Goal: Transaction & Acquisition: Purchase product/service

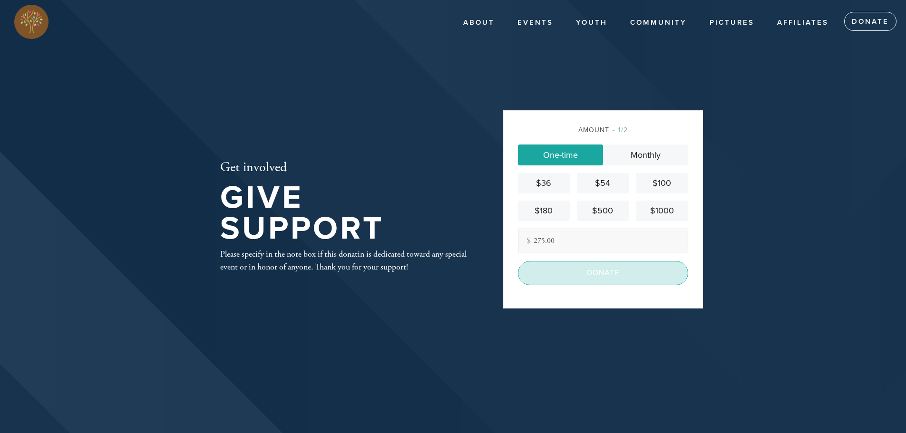
type input "275.00"
click at [580, 271] on input "Donate" at bounding box center [603, 273] width 170 height 24
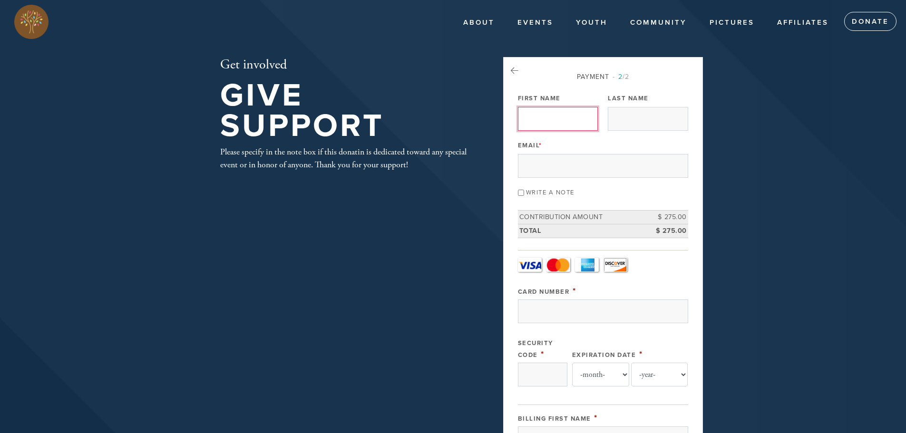
click at [563, 114] on input "First Name" at bounding box center [558, 119] width 80 height 24
type input "[PERSON_NAME]"
type input "Sutin"
type input "[PERSON_NAME][EMAIL_ADDRESS][PERSON_NAME][DOMAIN_NAME]"
type input "[PERSON_NAME]"
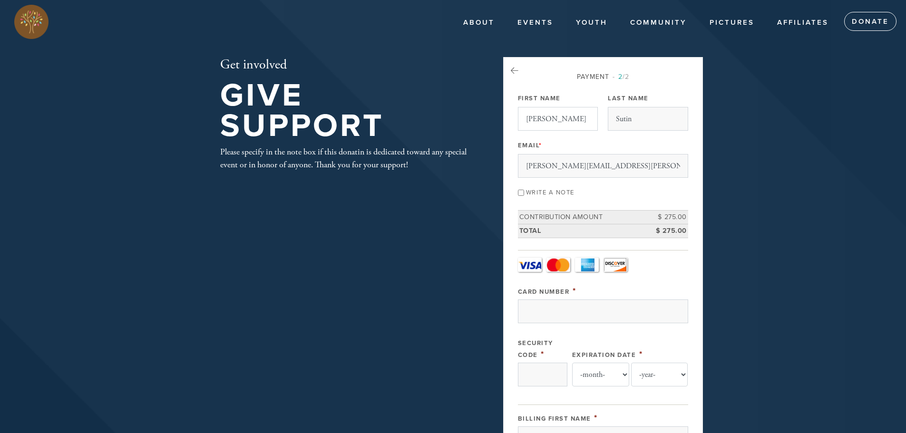
type input "[STREET_ADDRESS]"
type input "San Antonio"
type input "78209"
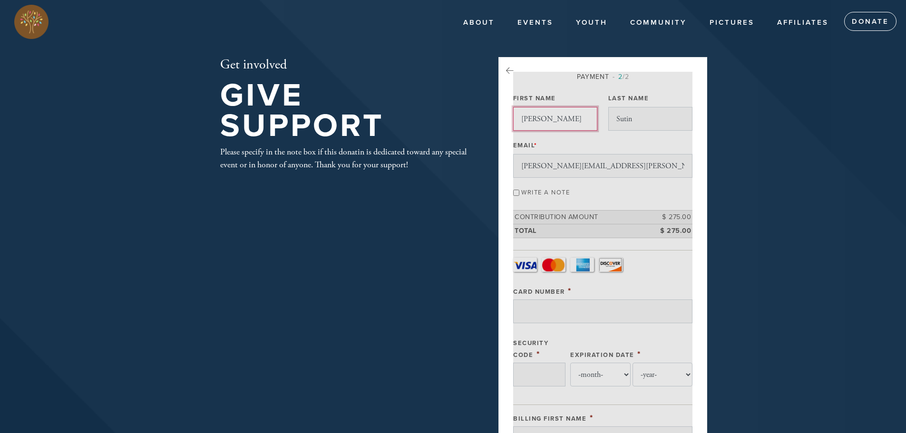
scroll to position [426, 0]
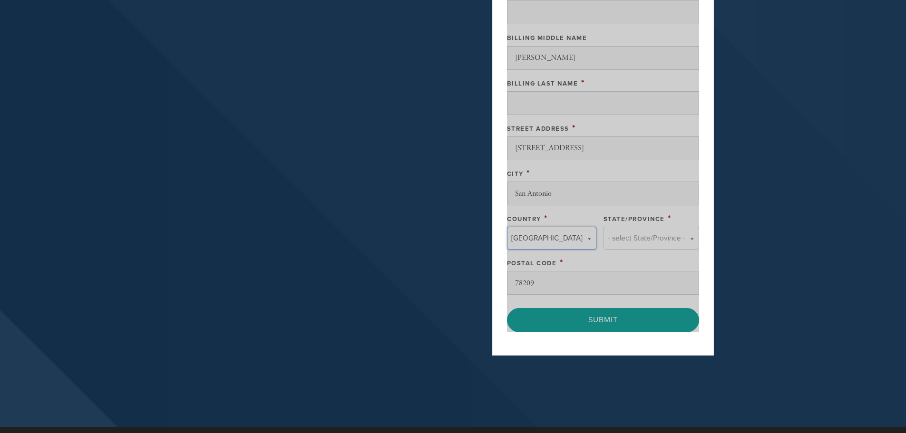
type input "[GEOGRAPHIC_DATA]"
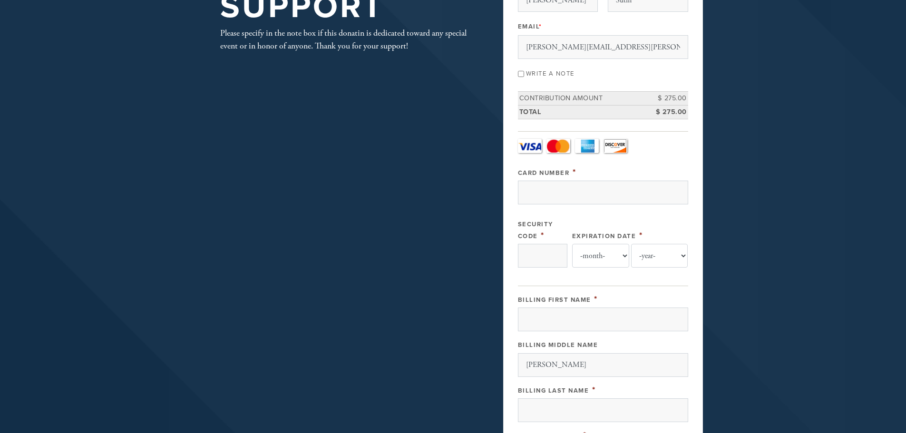
scroll to position [46, 0]
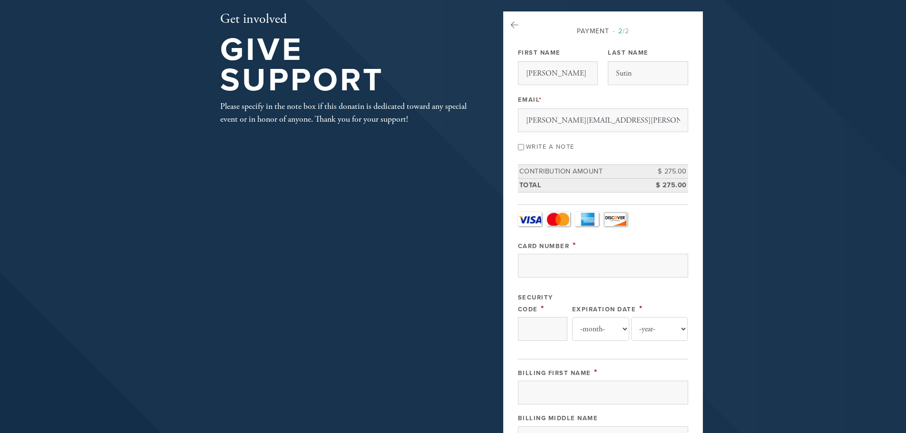
click at [522, 147] on input "Write a note" at bounding box center [521, 147] width 6 height 6
click at [520, 147] on input "Write a note" at bounding box center [521, 147] width 6 height 6
checkbox input "true"
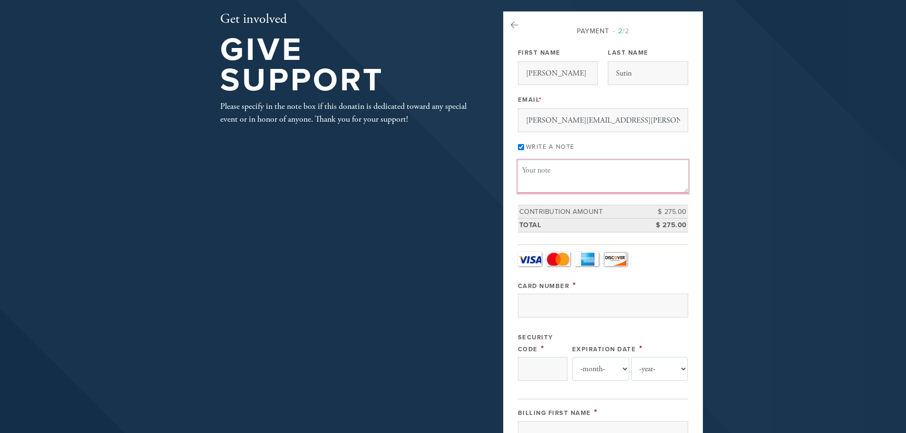
click at [529, 168] on textarea "Message or dedication" at bounding box center [603, 176] width 170 height 32
type textarea "[DEMOGRAPHIC_DATA] Art Calendar"
click at [531, 258] on link "Visa" at bounding box center [530, 259] width 24 height 14
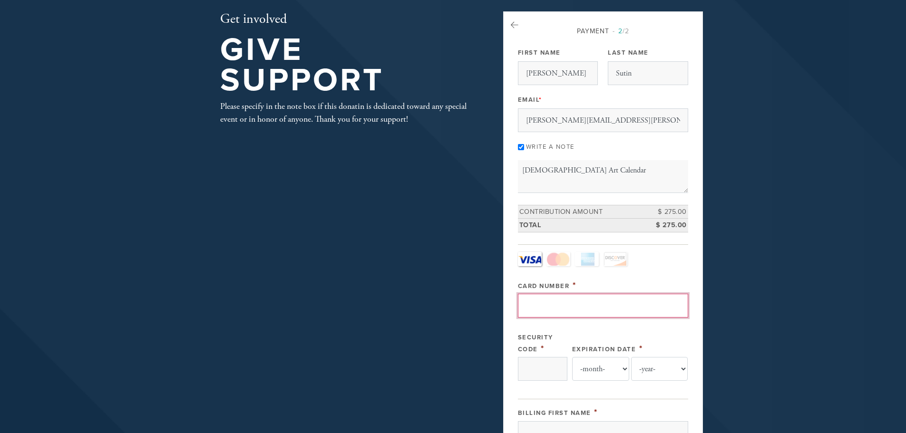
click at [539, 306] on input "Card Number" at bounding box center [603, 306] width 170 height 24
type input "[CREDIT_CARD_NUMBER]"
type input "069"
select select "12"
select select "2027"
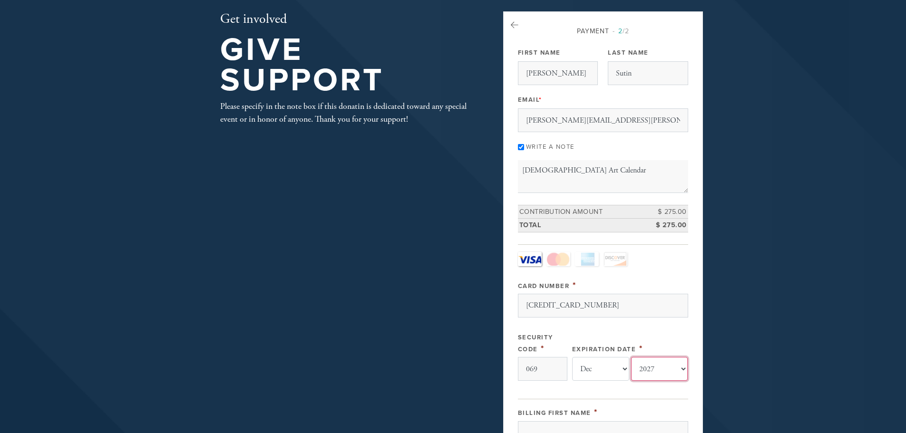
type input "[PERSON_NAME]"
type input "Sutin"
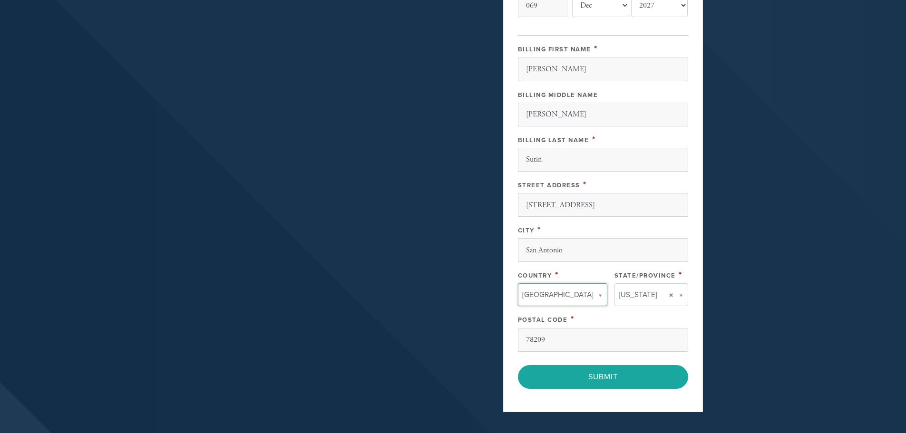
scroll to position [426, 0]
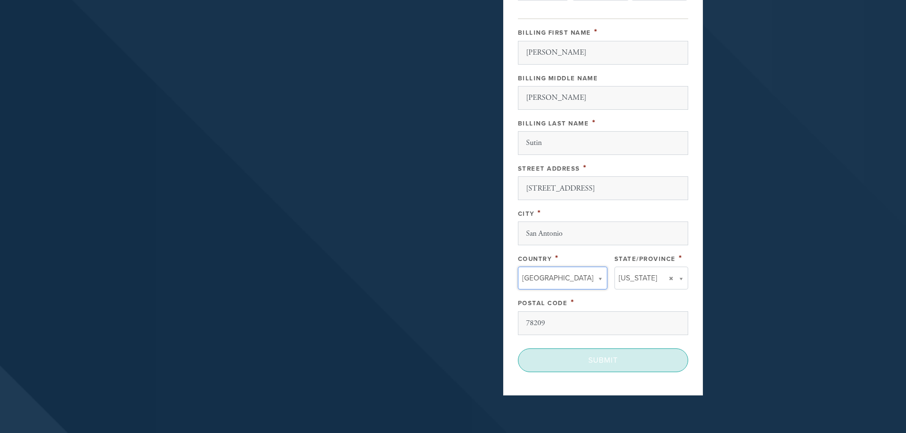
click at [602, 361] on input "Submit" at bounding box center [603, 360] width 170 height 24
